Goal: Find specific page/section: Find specific page/section

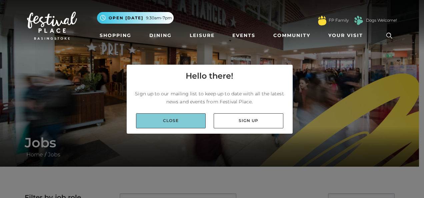
click at [164, 118] on link "Close" at bounding box center [171, 120] width 70 height 15
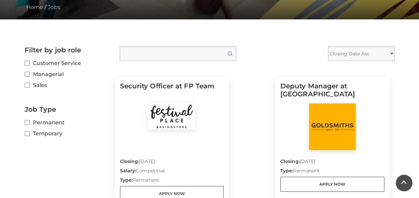
scroll to position [145, 0]
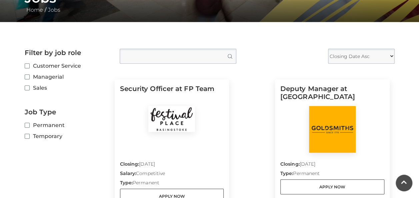
click at [159, 53] on input "Type job position" at bounding box center [178, 56] width 117 height 15
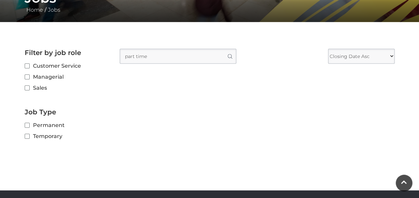
type input "part time"
click at [223, 49] on button "Search" at bounding box center [229, 56] width 13 height 14
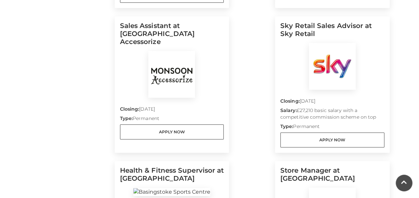
scroll to position [343, 0]
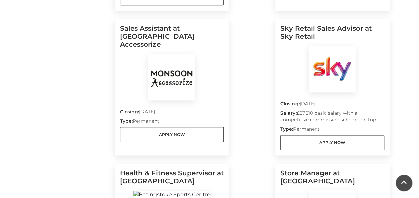
click at [167, 73] on img at bounding box center [171, 77] width 47 height 47
click at [149, 35] on h5 "Sales Assistant at Monsoon Accessorize" at bounding box center [172, 38] width 104 height 29
click at [182, 76] on img at bounding box center [171, 77] width 47 height 47
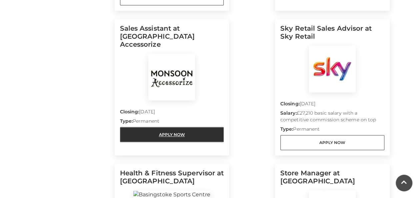
click at [175, 127] on link "Apply Now" at bounding box center [172, 134] width 104 height 15
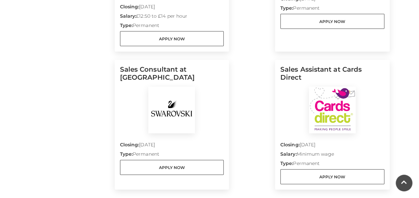
scroll to position [770, 0]
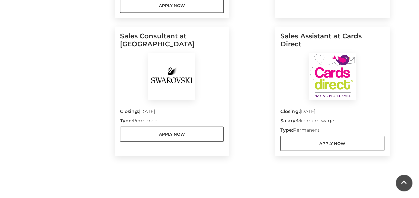
click at [330, 67] on img at bounding box center [332, 76] width 47 height 47
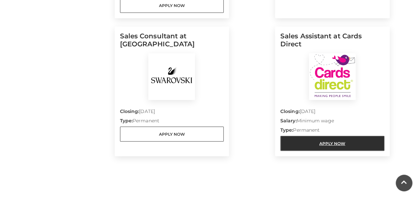
click at [325, 148] on link "Apply Now" at bounding box center [332, 143] width 104 height 15
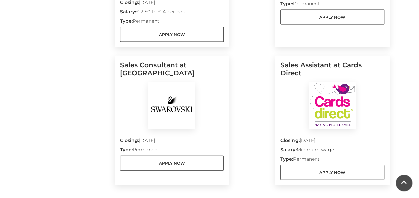
scroll to position [737, 0]
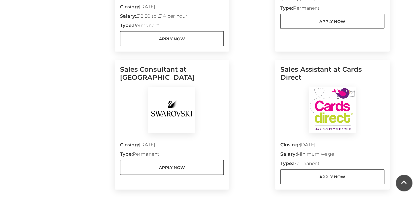
click at [169, 91] on img at bounding box center [171, 110] width 47 height 47
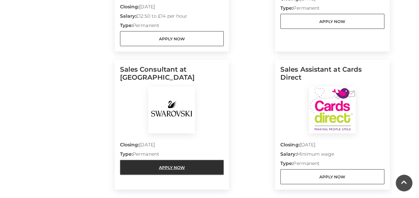
click at [153, 170] on link "Apply Now" at bounding box center [172, 167] width 104 height 15
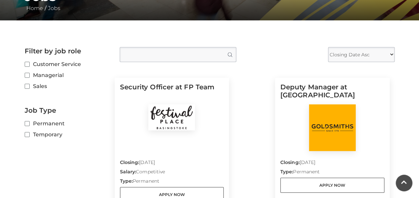
scroll to position [0, 0]
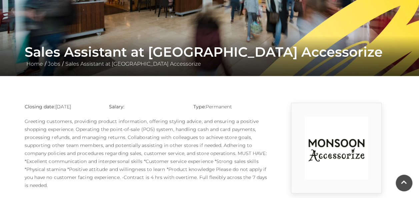
scroll to position [85, 0]
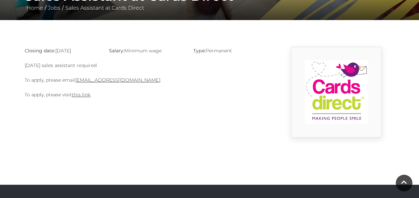
scroll to position [148, 0]
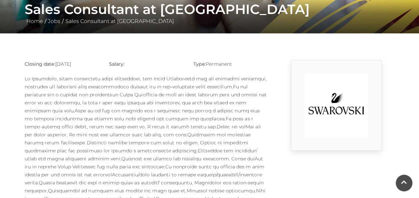
scroll to position [131, 0]
